Goal: Ask a question

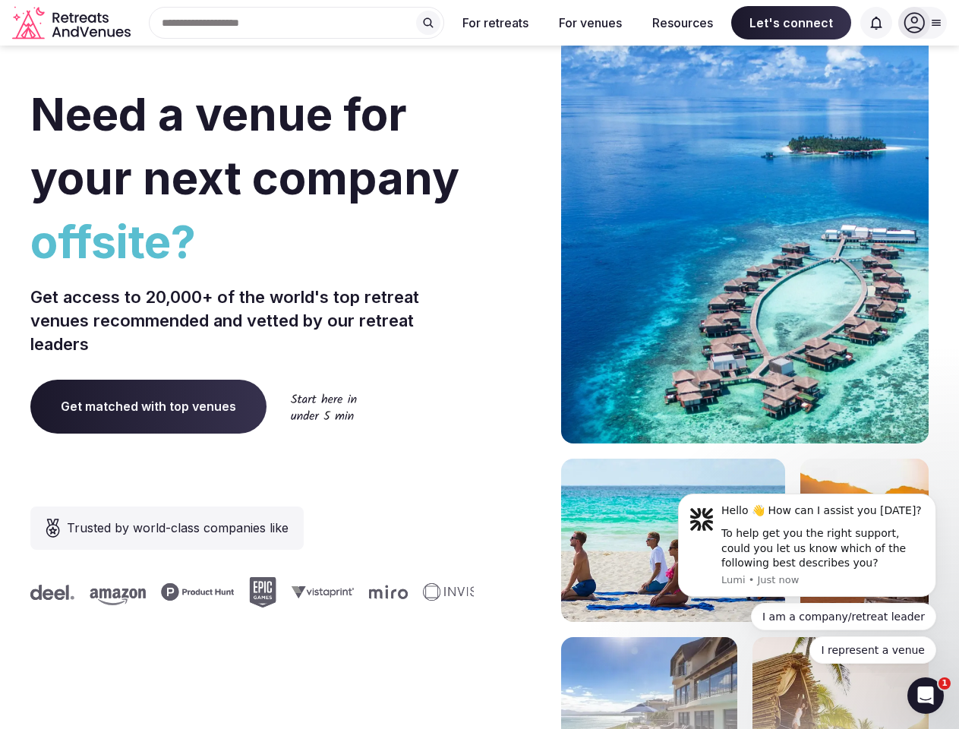
click at [479, 365] on div "Need a venue for your next company offsite? Get access to 20,000+ of the world'…" at bounding box center [479, 454] width 898 height 915
click at [297, 23] on div "Search Popular Destinations [GEOGRAPHIC_DATA], [GEOGRAPHIC_DATA] [GEOGRAPHIC_DA…" at bounding box center [291, 23] width 308 height 32
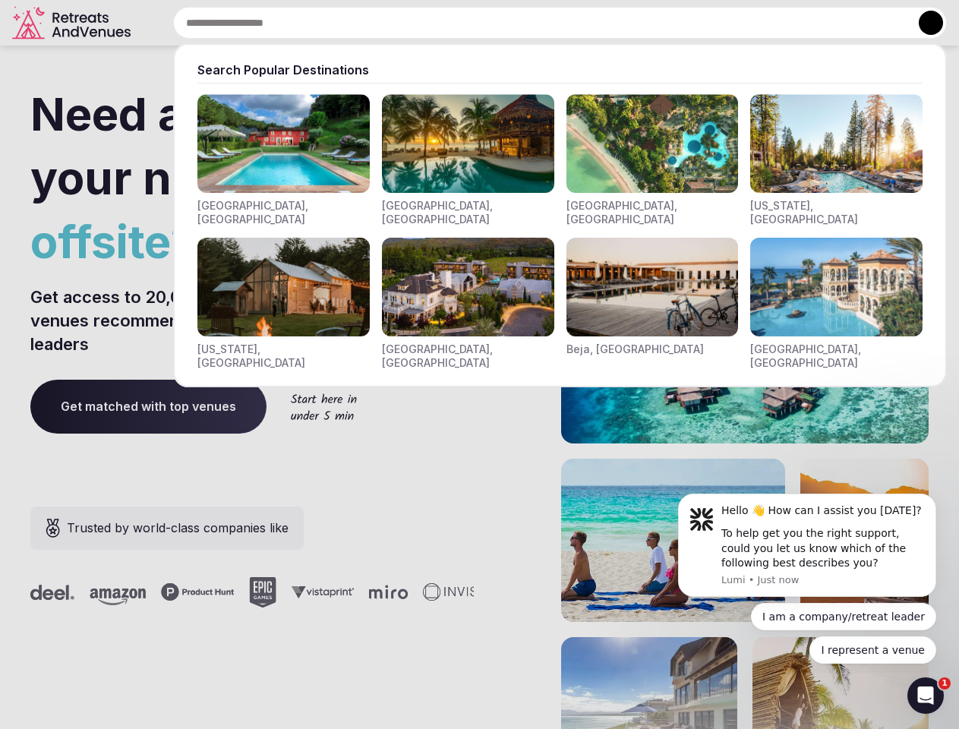
click at [428, 23] on input "text" at bounding box center [560, 23] width 774 height 32
click at [496, 23] on input "text" at bounding box center [560, 23] width 774 height 32
click at [590, 23] on input "text" at bounding box center [560, 23] width 774 height 32
click at [683, 23] on input "text" at bounding box center [560, 23] width 774 height 32
click at [791, 23] on input "text" at bounding box center [560, 23] width 774 height 32
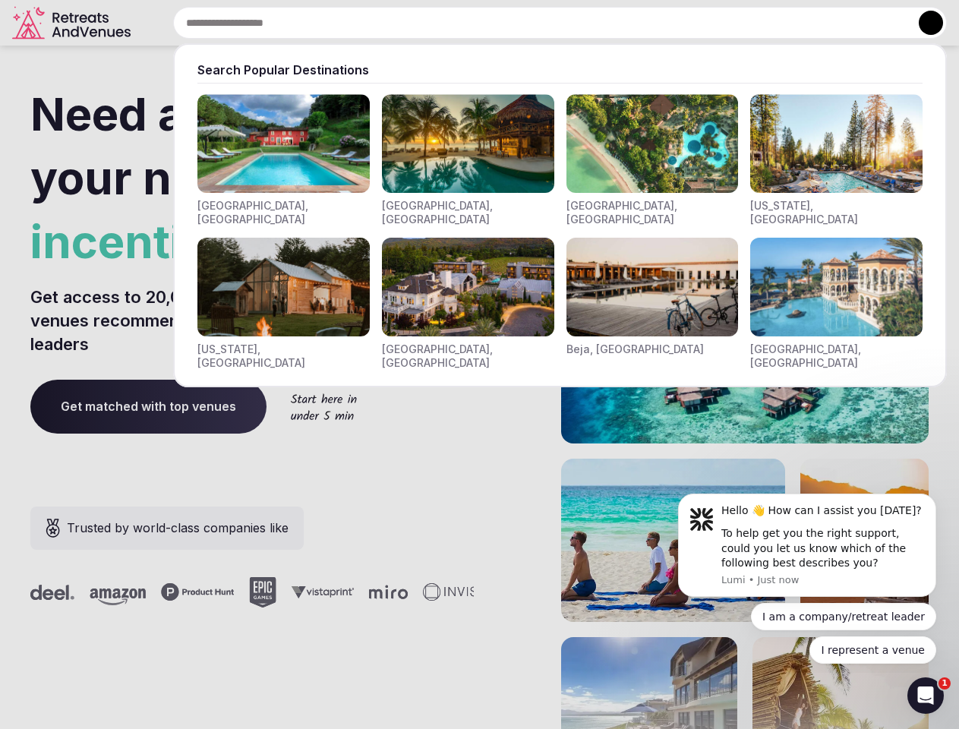
click at [876, 23] on input "text" at bounding box center [560, 23] width 774 height 32
click at [923, 23] on button at bounding box center [931, 23] width 24 height 24
click at [807, 545] on div "To help get you the right support, could you let us know which of the following…" at bounding box center [824, 548] width 204 height 45
